Goal: Task Accomplishment & Management: Use online tool/utility

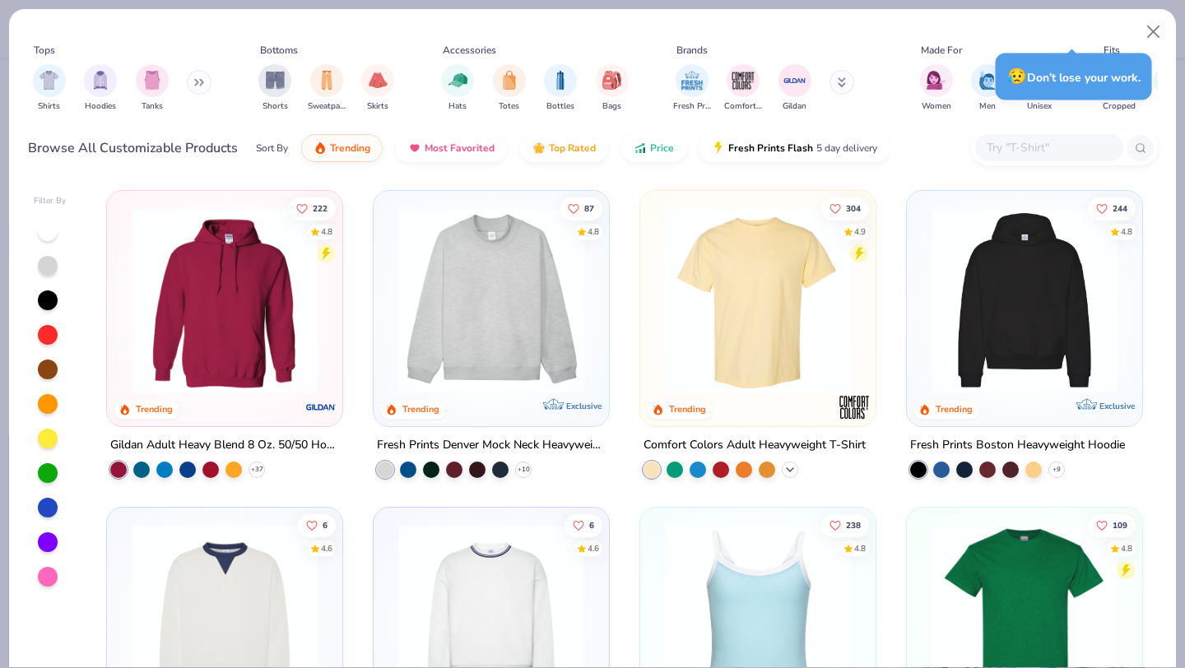
click at [793, 468] on icon at bounding box center [789, 469] width 13 height 13
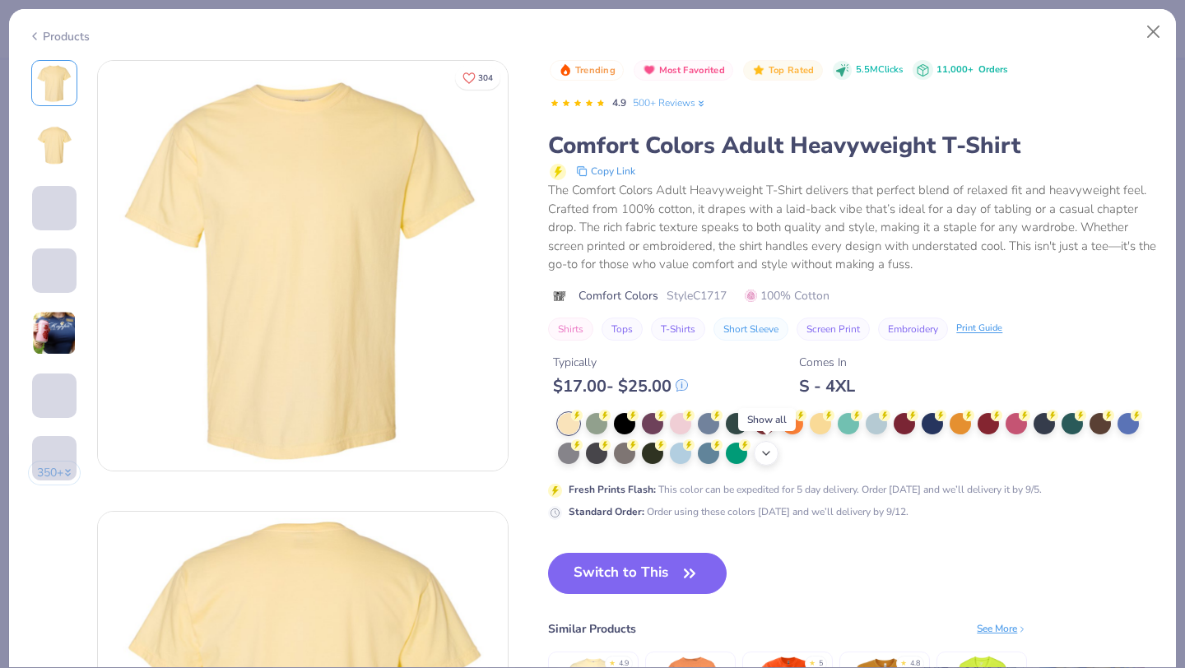
click at [771, 452] on icon at bounding box center [765, 453] width 13 height 13
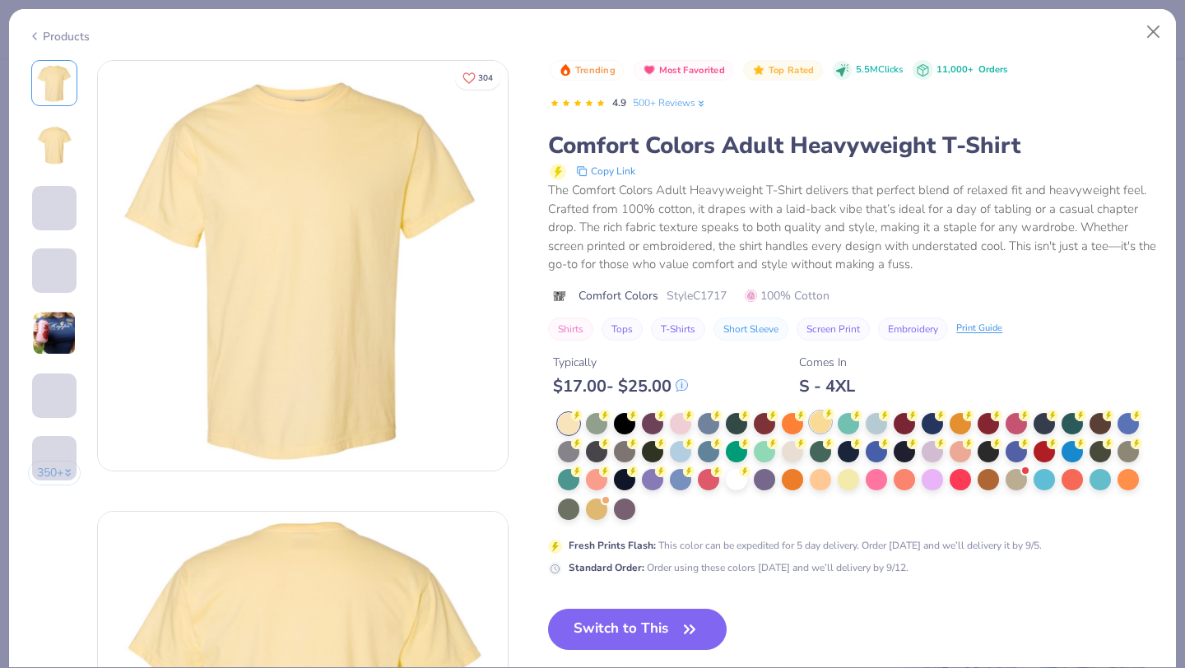
click at [732, 480] on div at bounding box center [736, 479] width 21 height 21
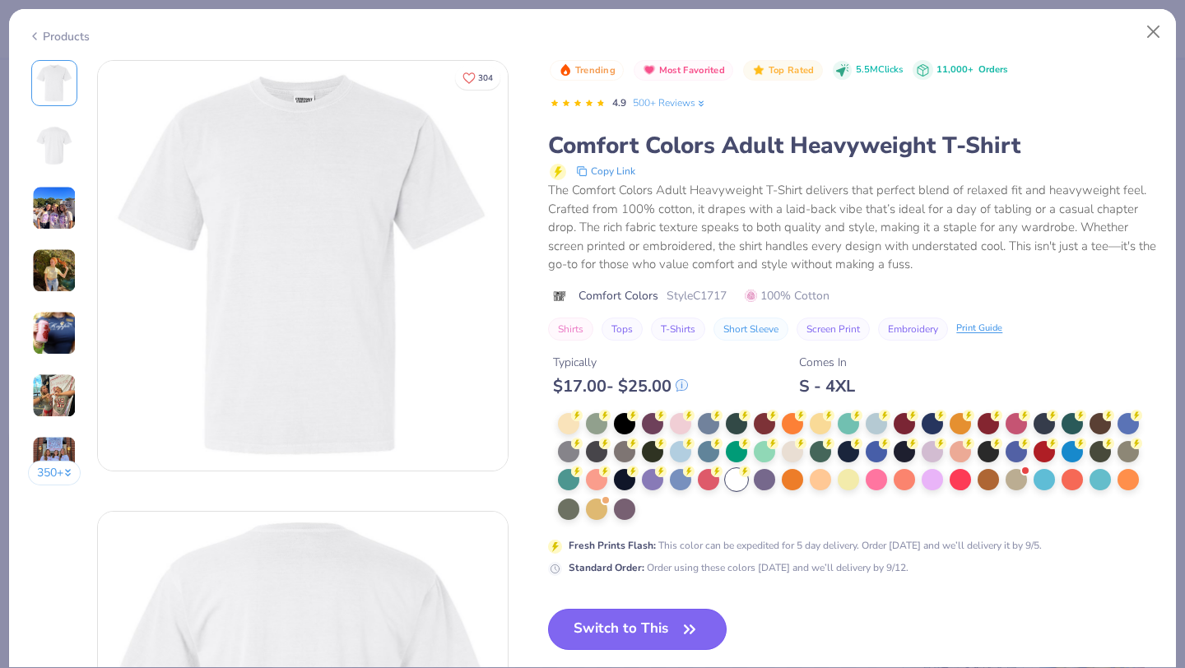
click at [651, 624] on button "Switch to This" at bounding box center [637, 629] width 179 height 41
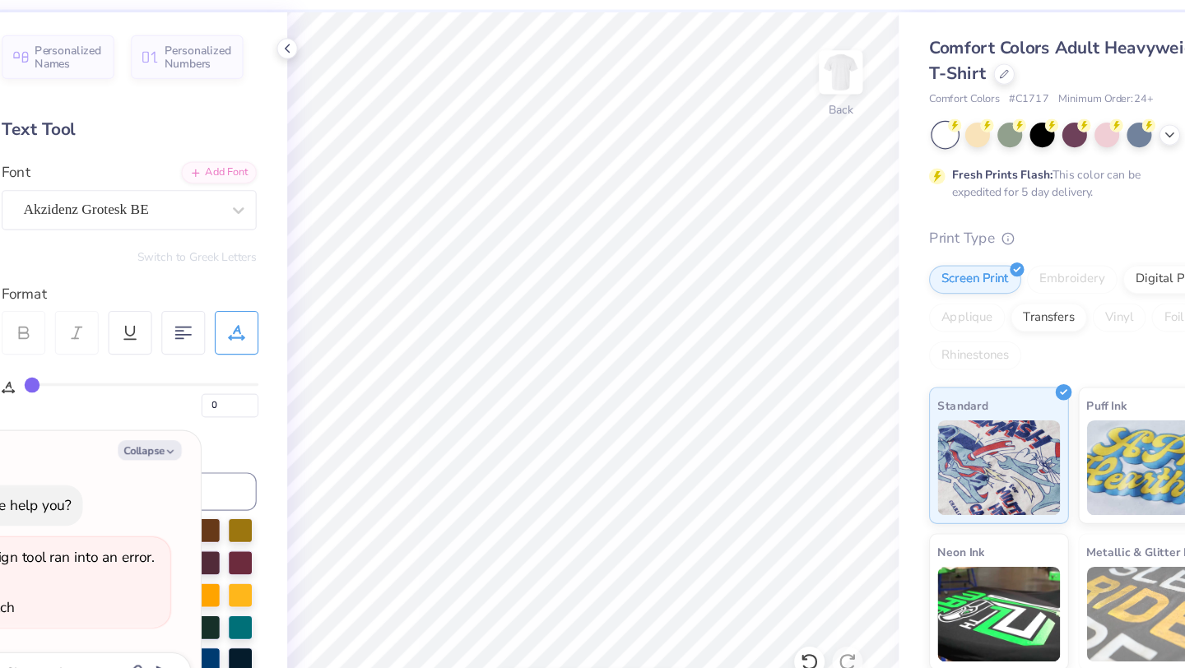
type textarea "x"
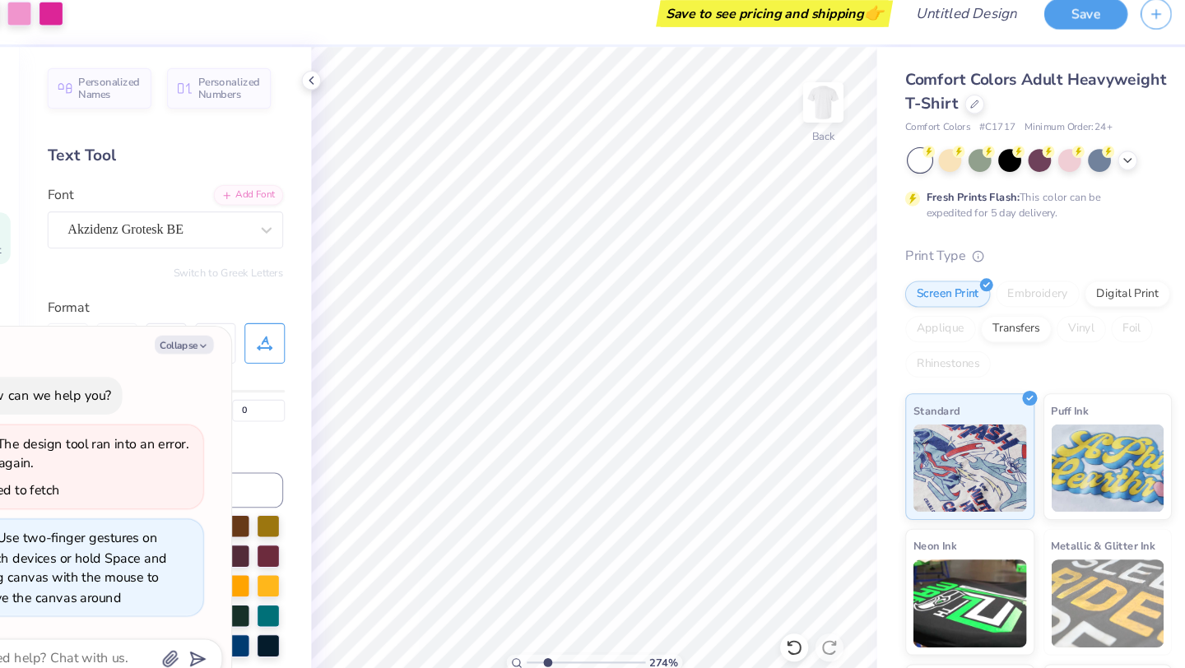
type input "2.74"
type textarea "x"
type input "1.44"
click at [557, 636] on input "range" at bounding box center [604, 636] width 111 height 15
type textarea "x"
